Goal: Information Seeking & Learning: Find specific fact

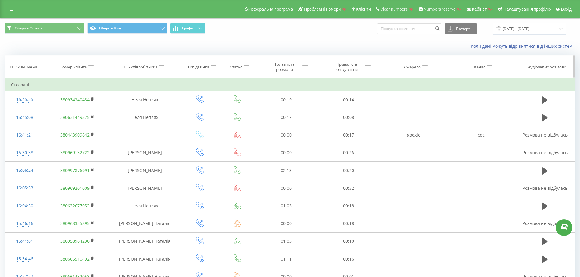
click at [91, 65] on icon at bounding box center [90, 66] width 5 height 3
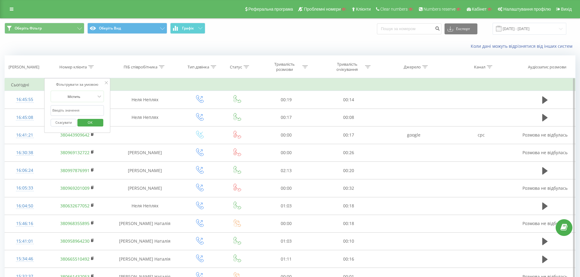
click at [74, 111] on input "text" at bounding box center [78, 110] width 54 height 11
paste input "0950066007"
type input "0950066007"
click at [92, 123] on span "OK" at bounding box center [90, 122] width 17 height 9
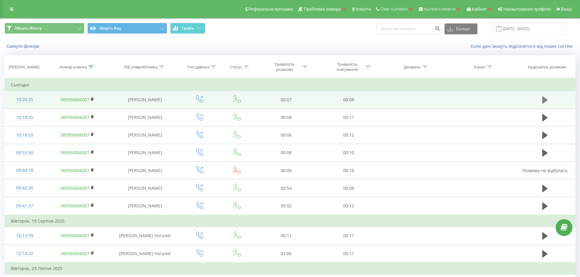
click at [548, 101] on button at bounding box center [544, 100] width 9 height 9
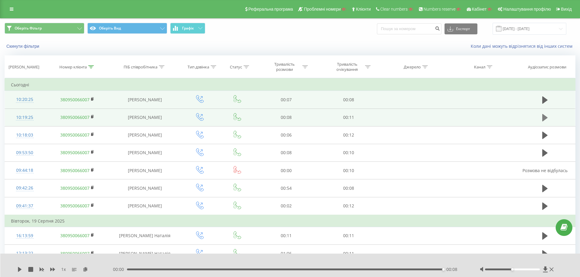
click at [546, 119] on icon at bounding box center [544, 117] width 5 height 9
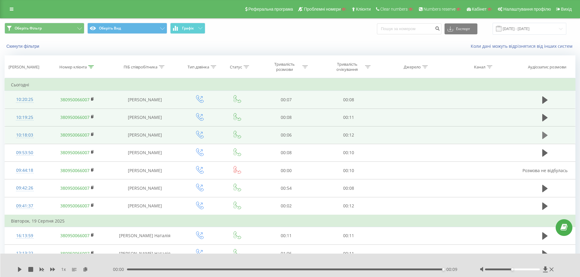
click at [544, 137] on icon at bounding box center [544, 135] width 5 height 7
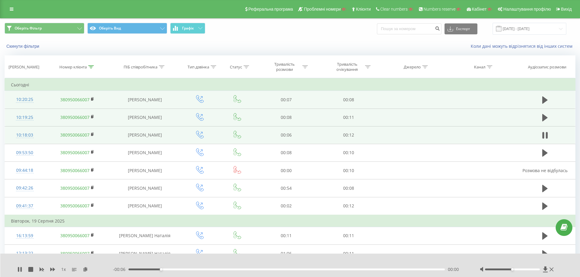
click at [544, 137] on icon at bounding box center [543, 135] width 2 height 7
drag, startPoint x: 162, startPoint y: 100, endPoint x: 123, endPoint y: 99, distance: 39.0
click at [123, 99] on td "[PERSON_NAME]" at bounding box center [145, 100] width 70 height 18
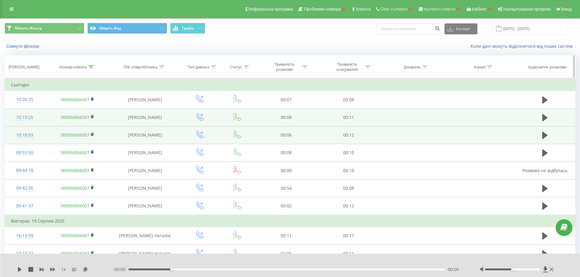
copy td "[PERSON_NAME]"
drag, startPoint x: 92, startPoint y: 66, endPoint x: 84, endPoint y: 93, distance: 28.7
click at [92, 66] on icon at bounding box center [90, 66] width 5 height 3
click at [59, 123] on button "Скасувати" at bounding box center [64, 123] width 26 height 8
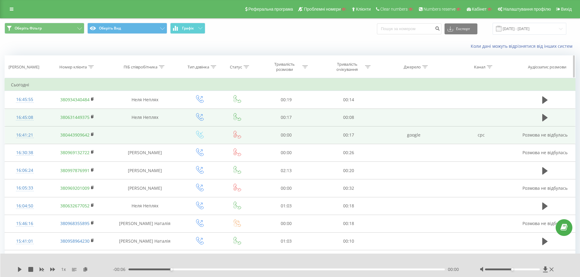
click at [161, 68] on icon at bounding box center [161, 66] width 5 height 3
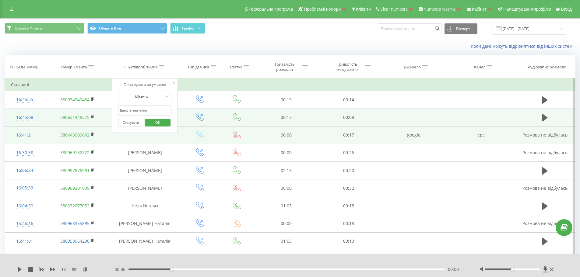
click at [147, 110] on input "text" at bounding box center [145, 110] width 54 height 11
paste input "[PERSON_NAME]"
type input "[PERSON_NAME]"
click at [166, 132] on div "Фільтрувати за умовою Містить [PERSON_NAME] Скасувати OK" at bounding box center [145, 105] width 66 height 55
click at [158, 122] on span "OK" at bounding box center [157, 122] width 17 height 9
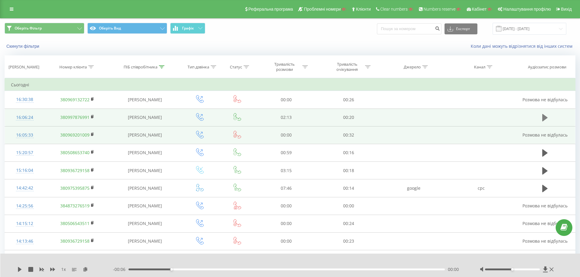
click at [543, 119] on icon at bounding box center [544, 117] width 5 height 7
drag, startPoint x: 277, startPoint y: 116, endPoint x: 306, endPoint y: 116, distance: 29.5
click at [306, 116] on td "02:13" at bounding box center [286, 118] width 62 height 18
click at [307, 116] on td "02:13" at bounding box center [286, 118] width 62 height 18
drag, startPoint x: 323, startPoint y: 114, endPoint x: 375, endPoint y: 117, distance: 52.1
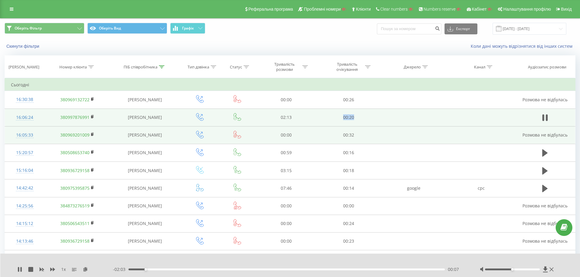
click at [375, 117] on td "00:20" at bounding box center [348, 118] width 62 height 18
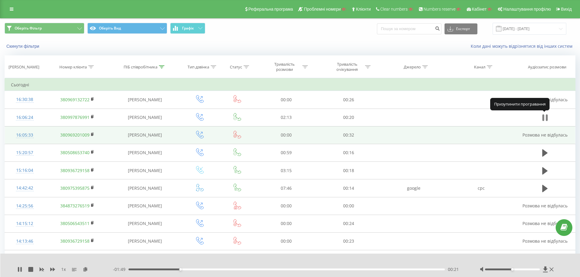
click at [546, 118] on icon at bounding box center [547, 117] width 2 height 7
